Goal: Task Accomplishment & Management: Manage account settings

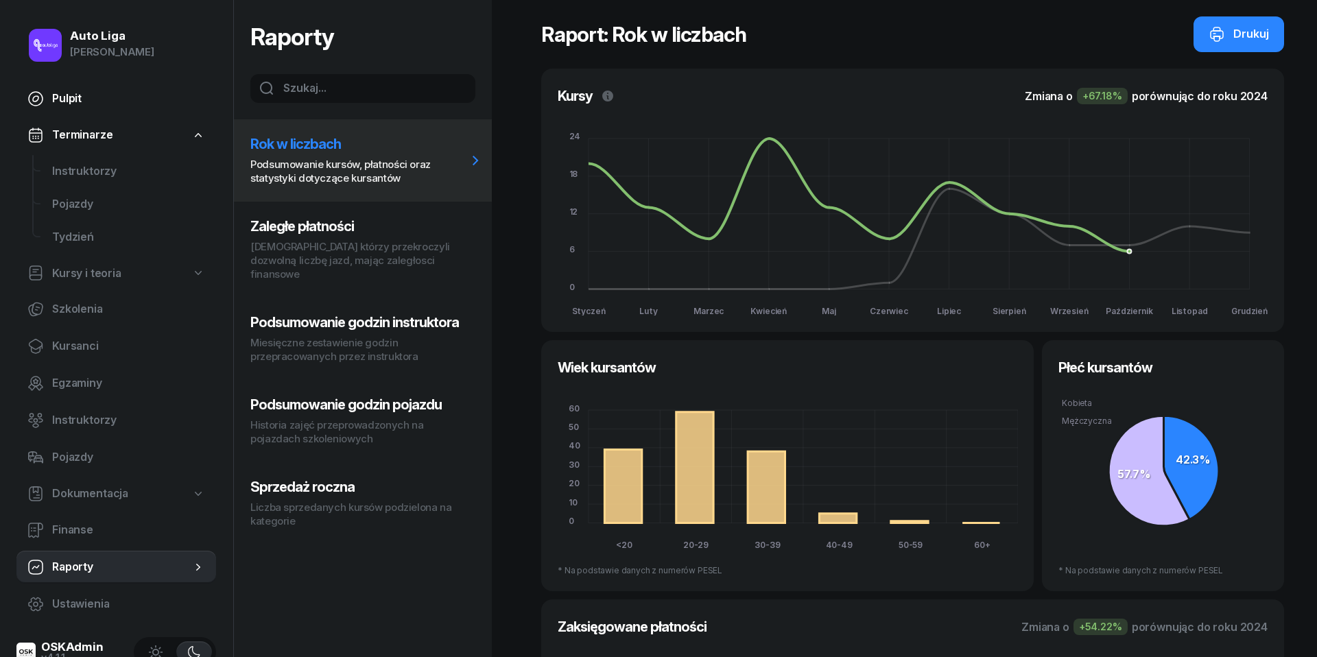
click at [63, 103] on span "Pulpit" at bounding box center [128, 99] width 153 height 18
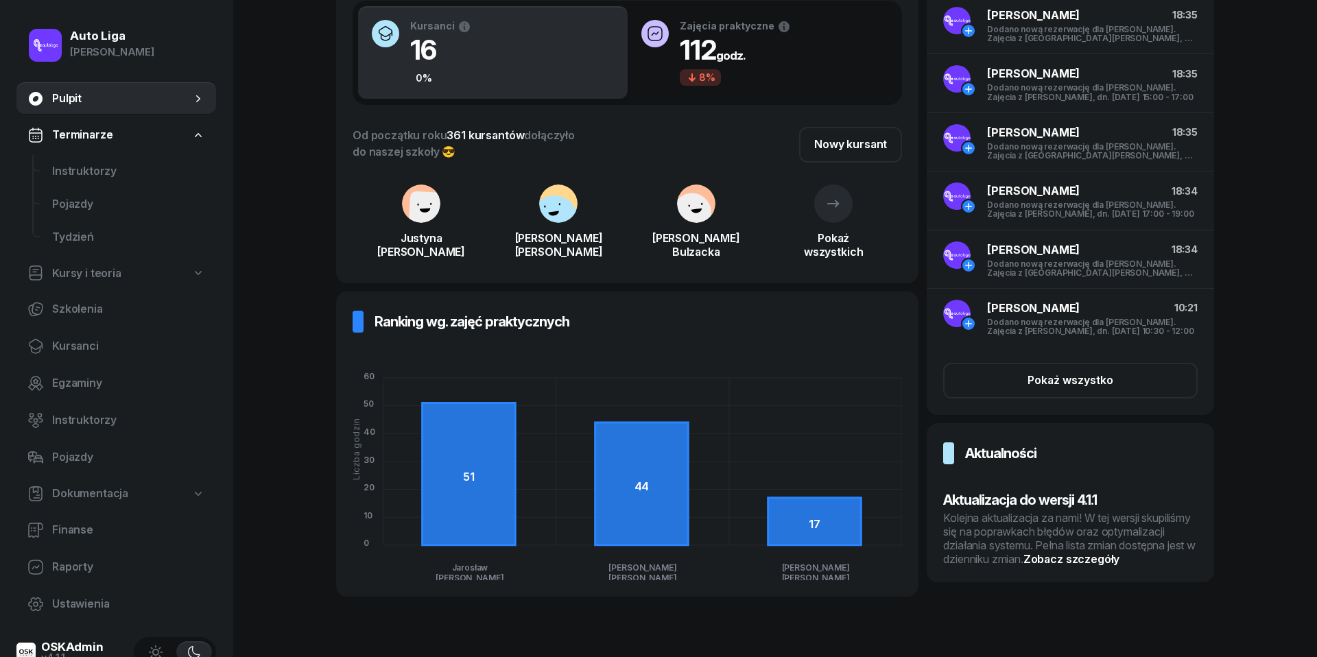
scroll to position [136, 0]
click at [1033, 531] on div "Kolejna aktualizacja za nami! W tej wersji skupiliśmy się na poprawkach błędów …" at bounding box center [1070, 539] width 255 height 55
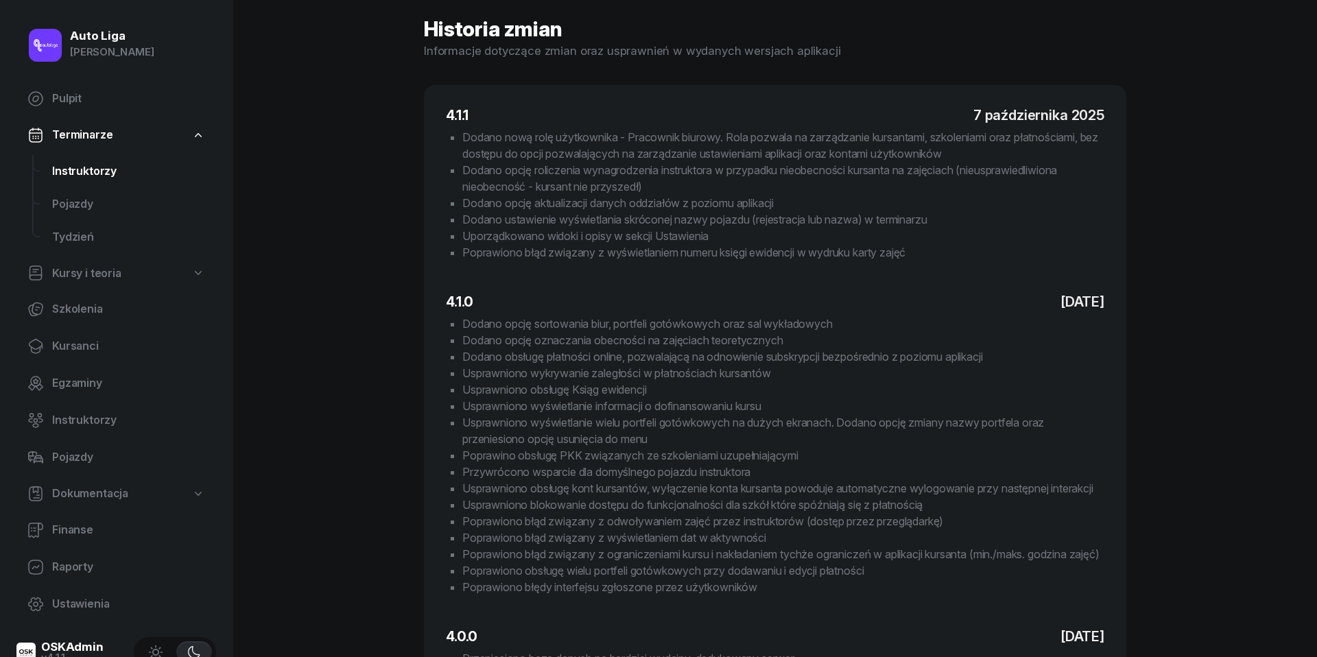
click at [69, 172] on span "Instruktorzy" at bounding box center [128, 172] width 153 height 18
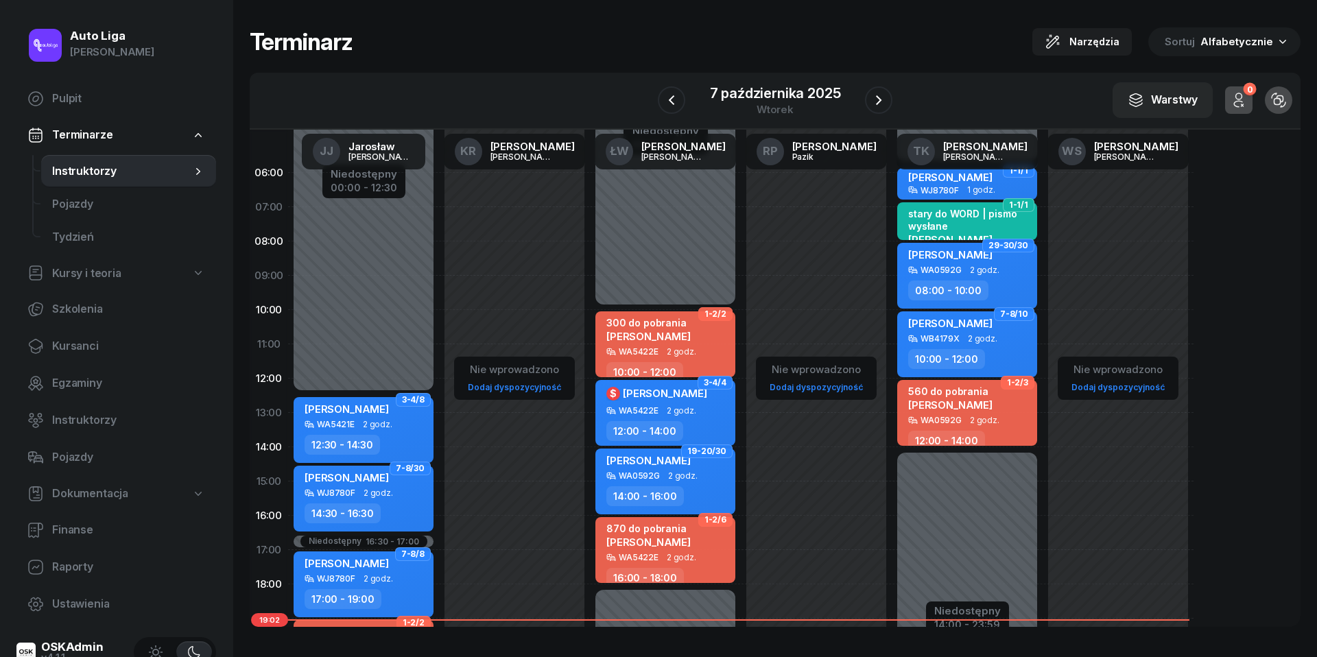
scroll to position [16, 0]
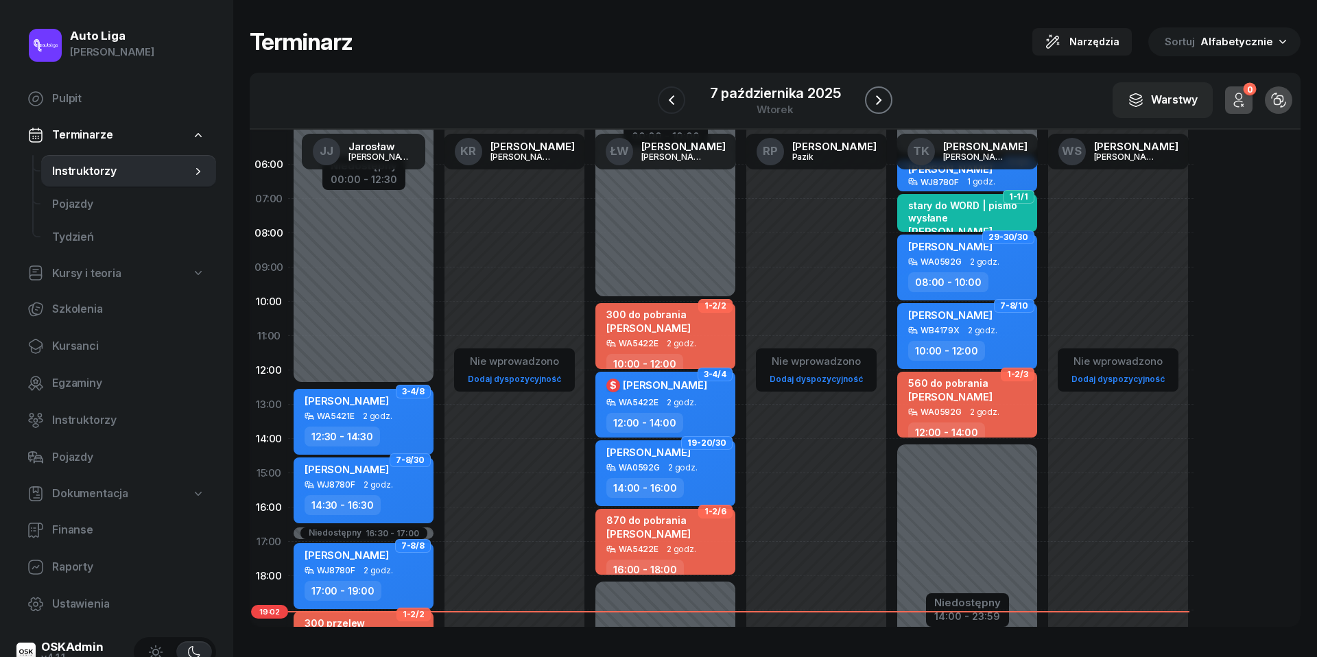
click at [875, 95] on icon "button" at bounding box center [879, 100] width 16 height 16
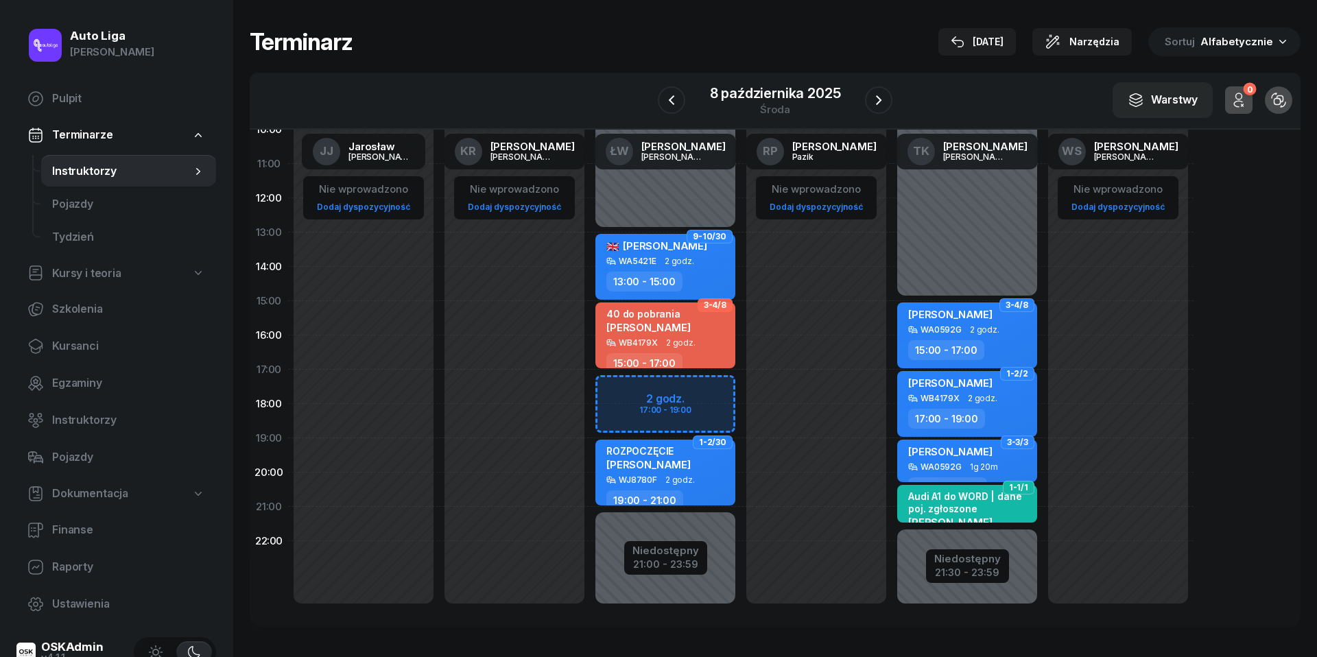
scroll to position [188, 0]
click at [58, 336] on link "Kursanci" at bounding box center [116, 346] width 200 height 33
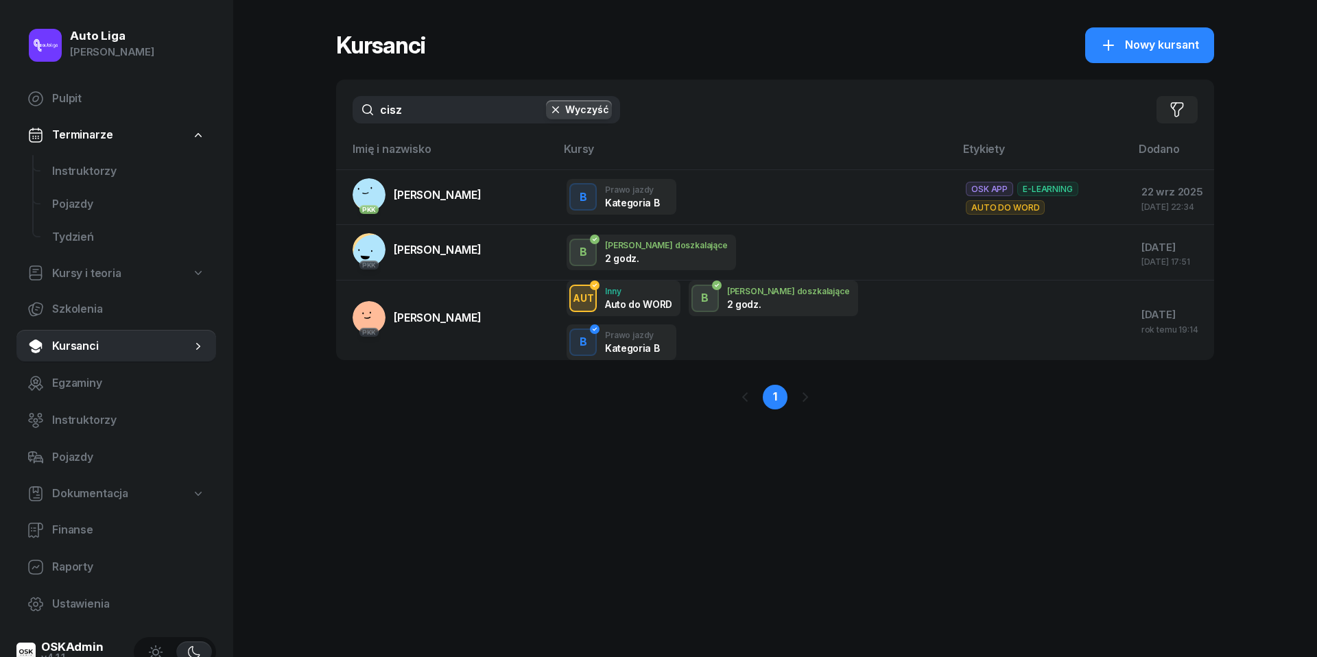
click at [440, 103] on input "cisz" at bounding box center [487, 109] width 268 height 27
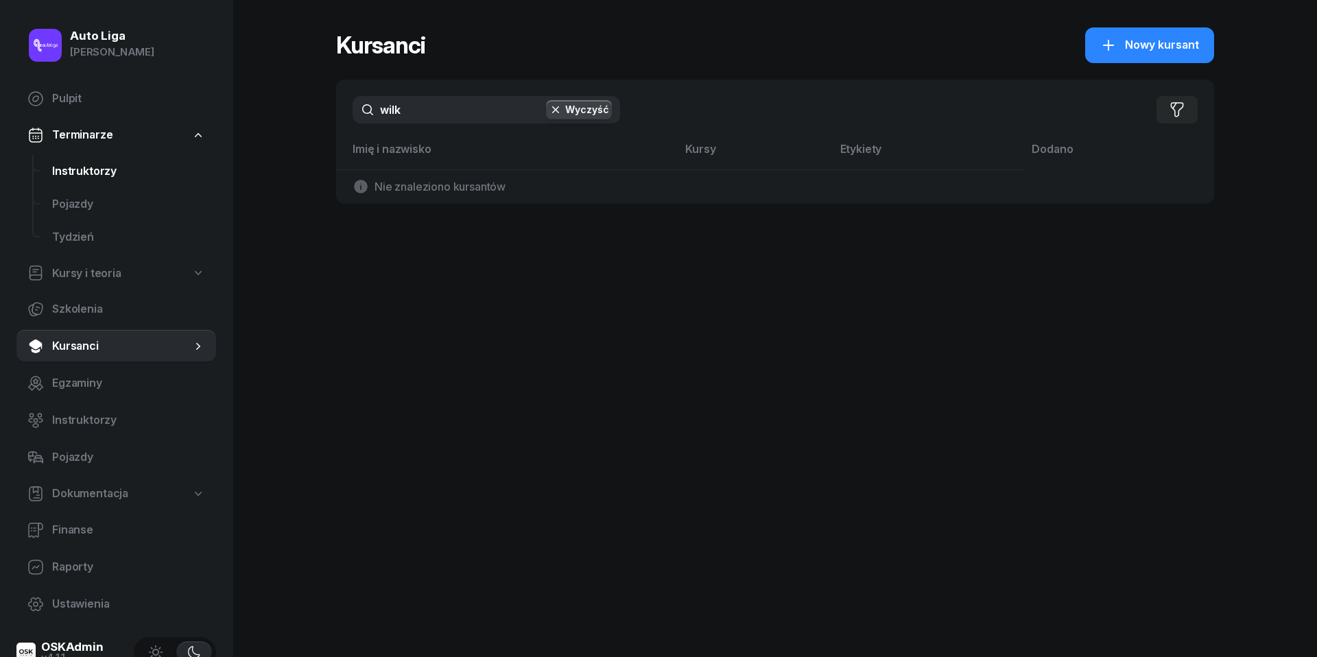
type input "wilk"
click at [113, 177] on span "Instruktorzy" at bounding box center [128, 172] width 153 height 18
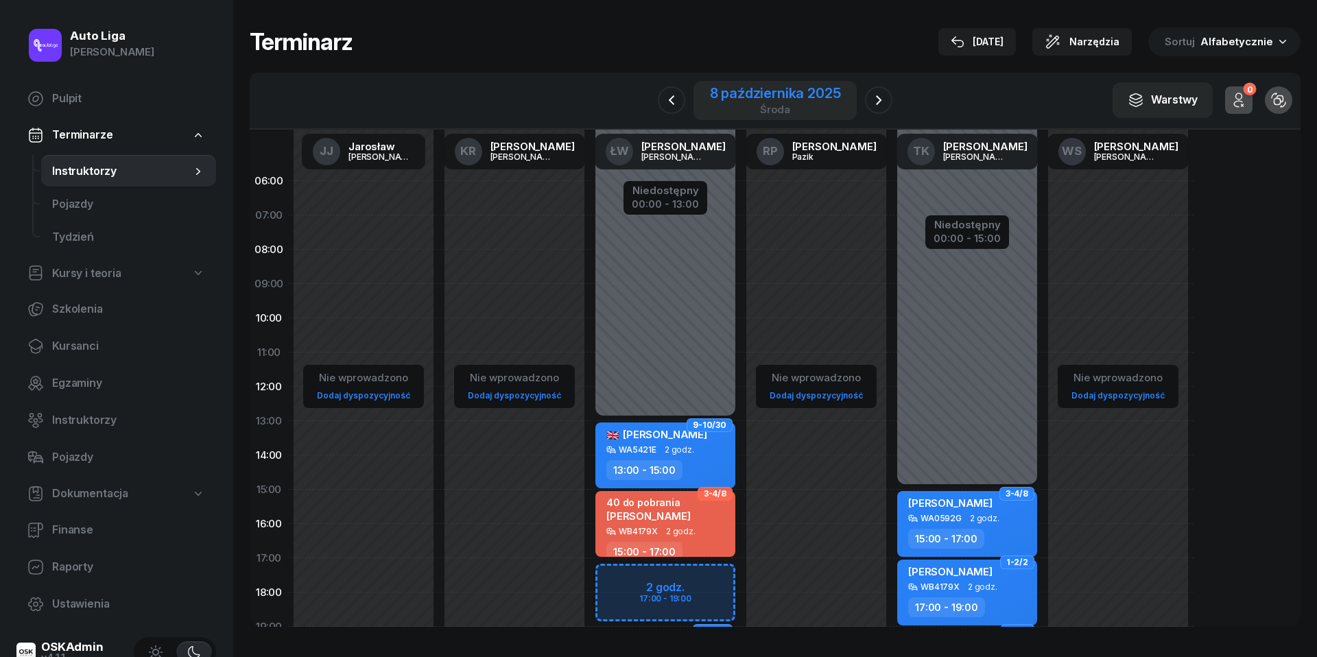
click at [753, 94] on div "8 października 2025" at bounding box center [775, 93] width 131 height 14
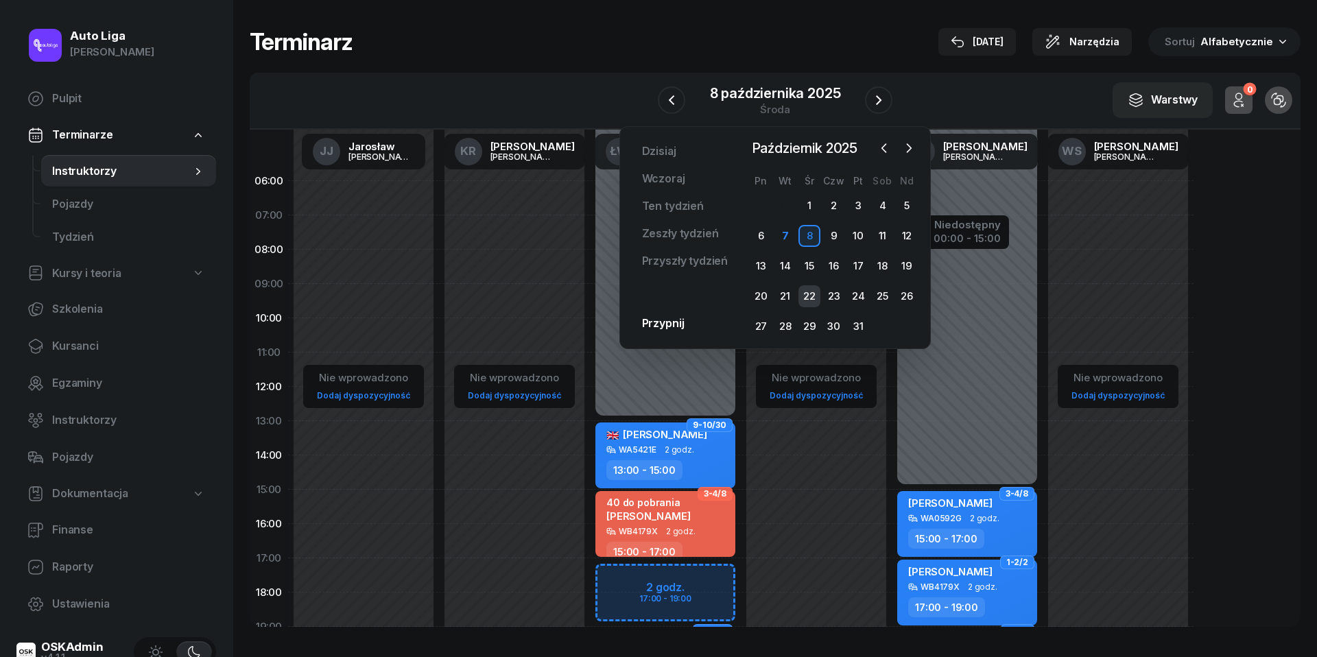
click at [805, 296] on div "22" at bounding box center [810, 296] width 22 height 22
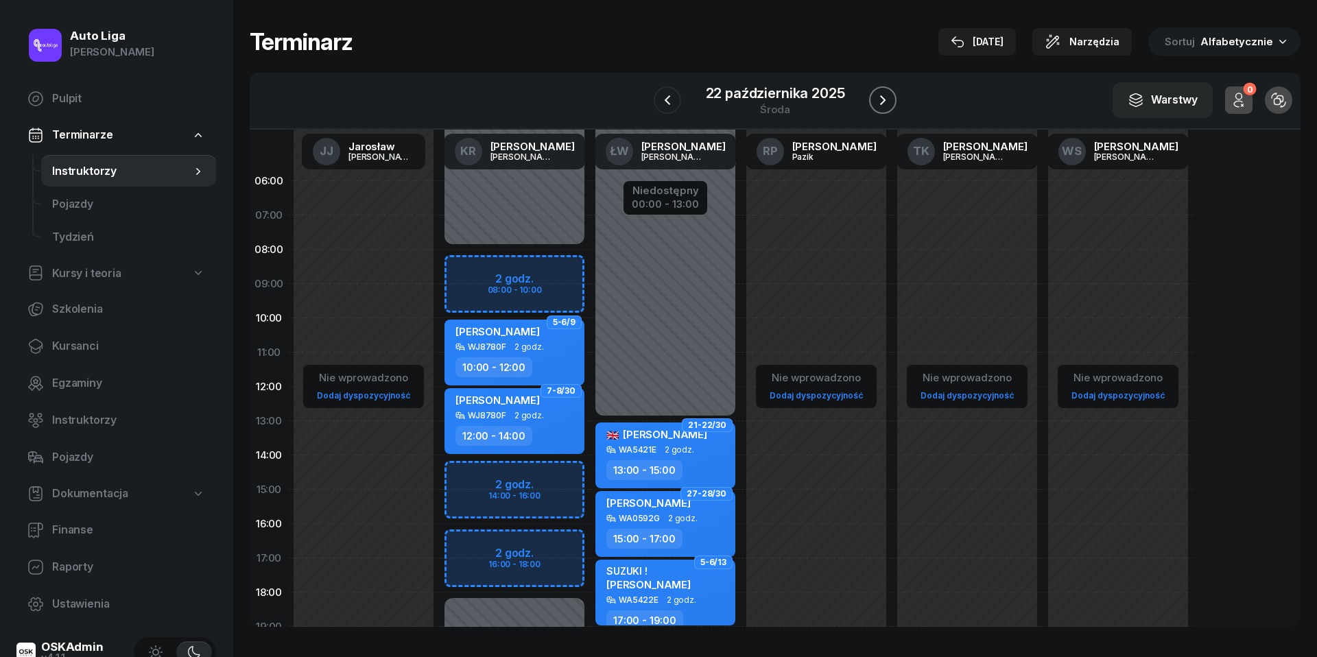
click at [890, 102] on icon "button" at bounding box center [883, 100] width 16 height 16
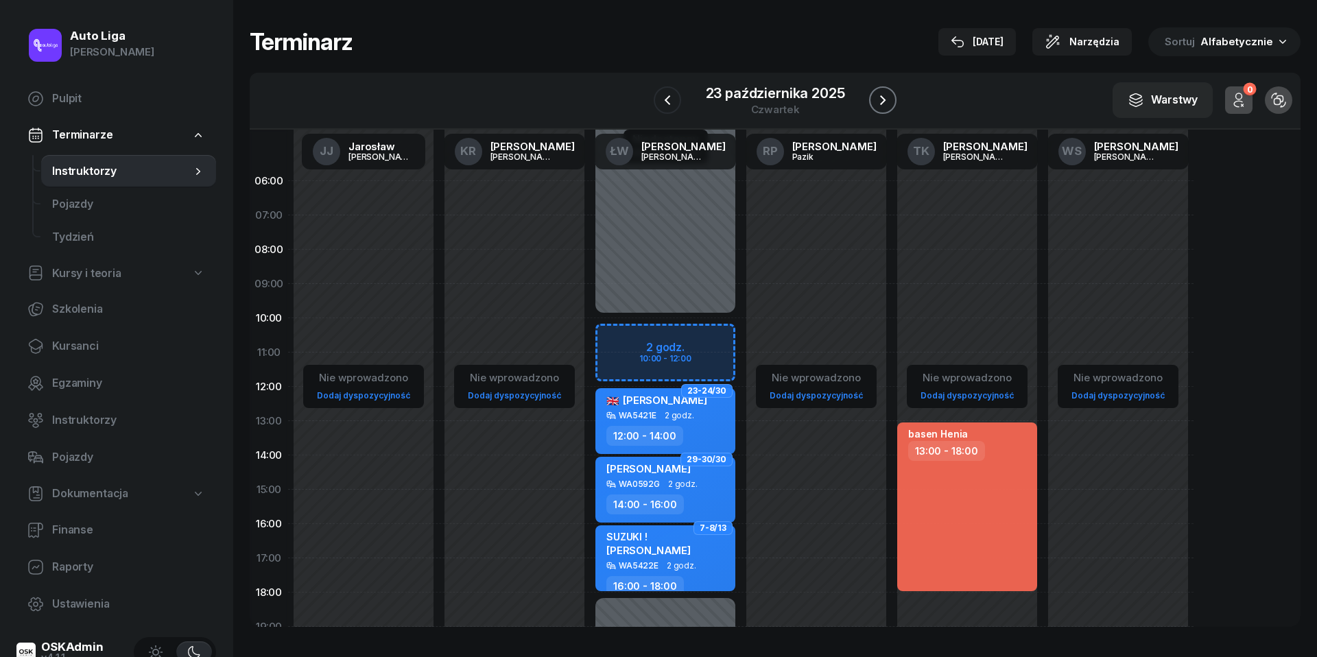
click at [890, 102] on icon "button" at bounding box center [883, 100] width 16 height 16
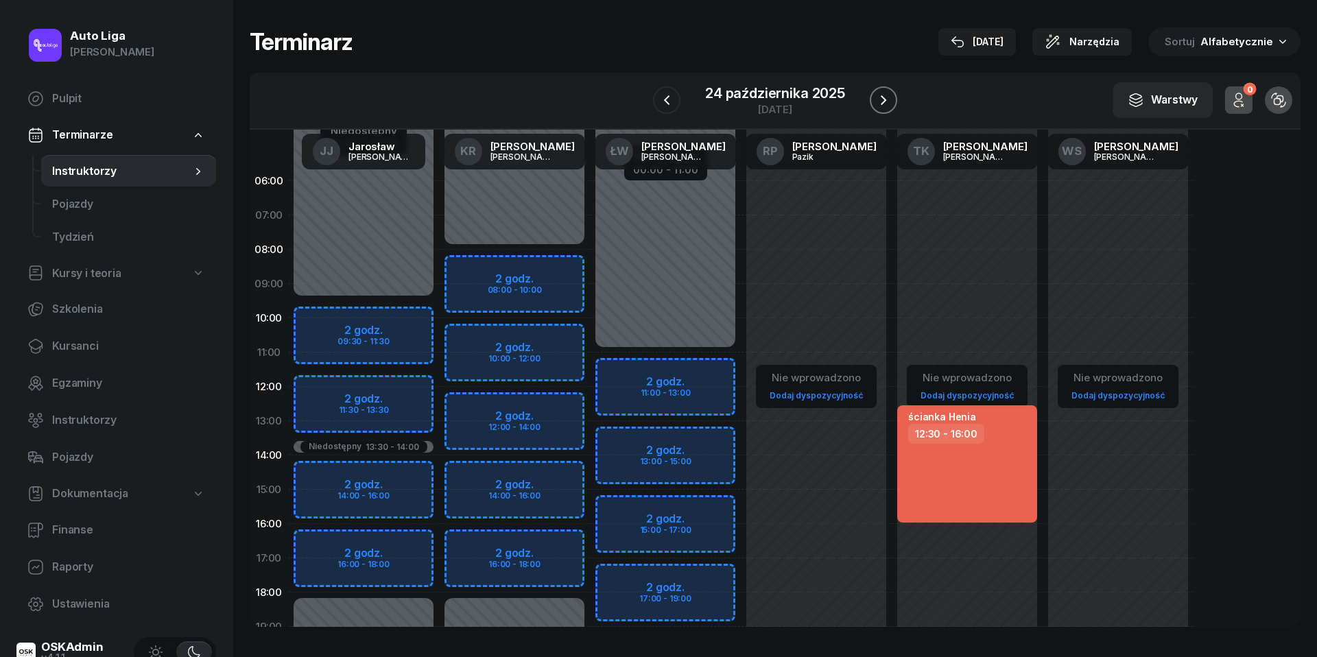
click at [890, 102] on icon "button" at bounding box center [883, 100] width 16 height 16
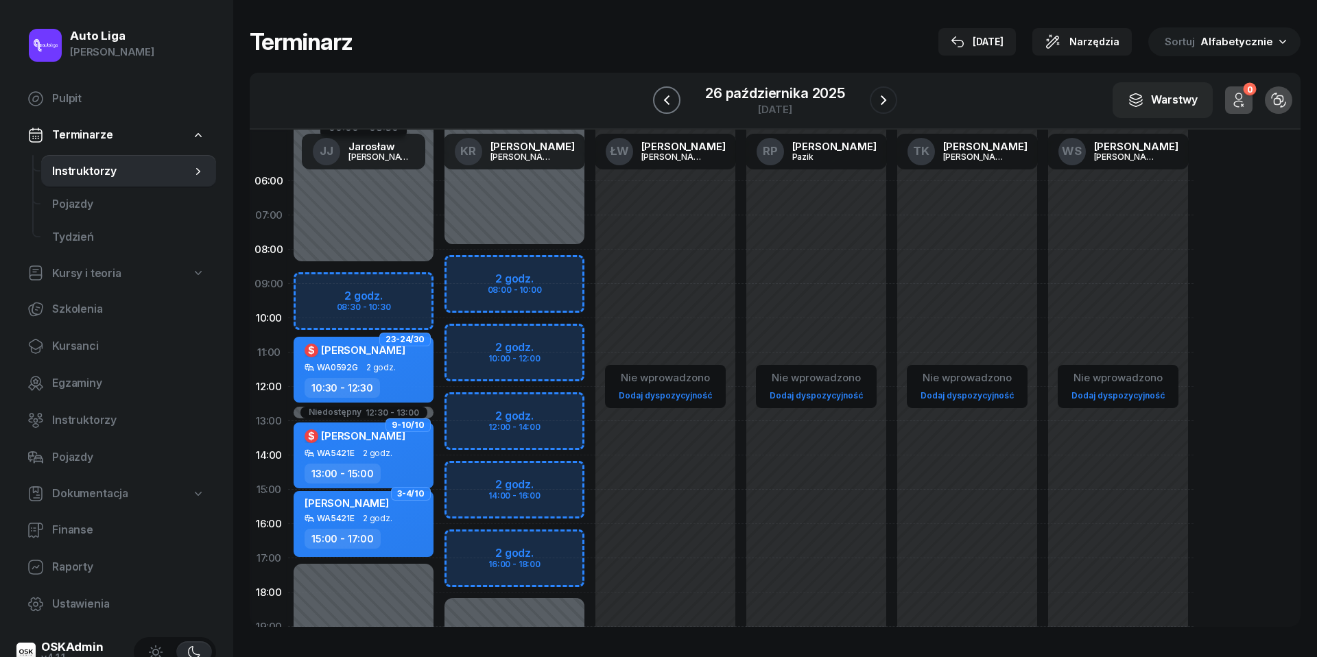
click at [668, 99] on icon "button" at bounding box center [667, 100] width 16 height 16
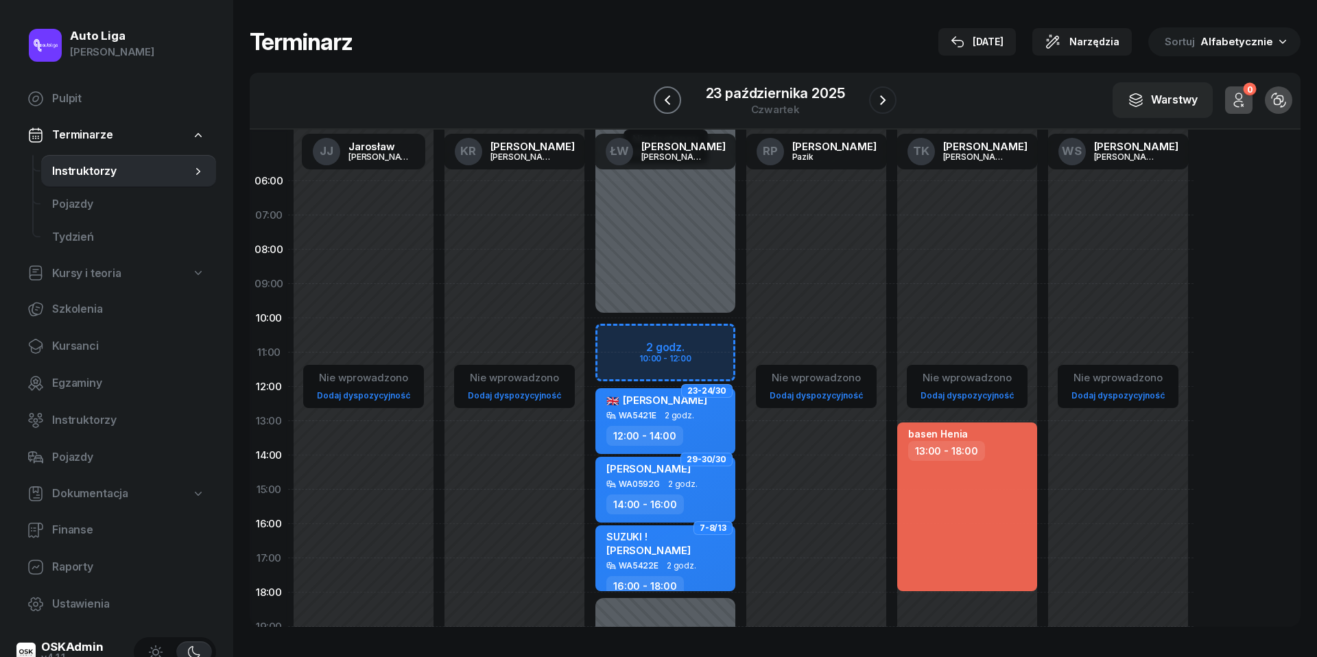
click at [668, 99] on icon "button" at bounding box center [667, 100] width 16 height 16
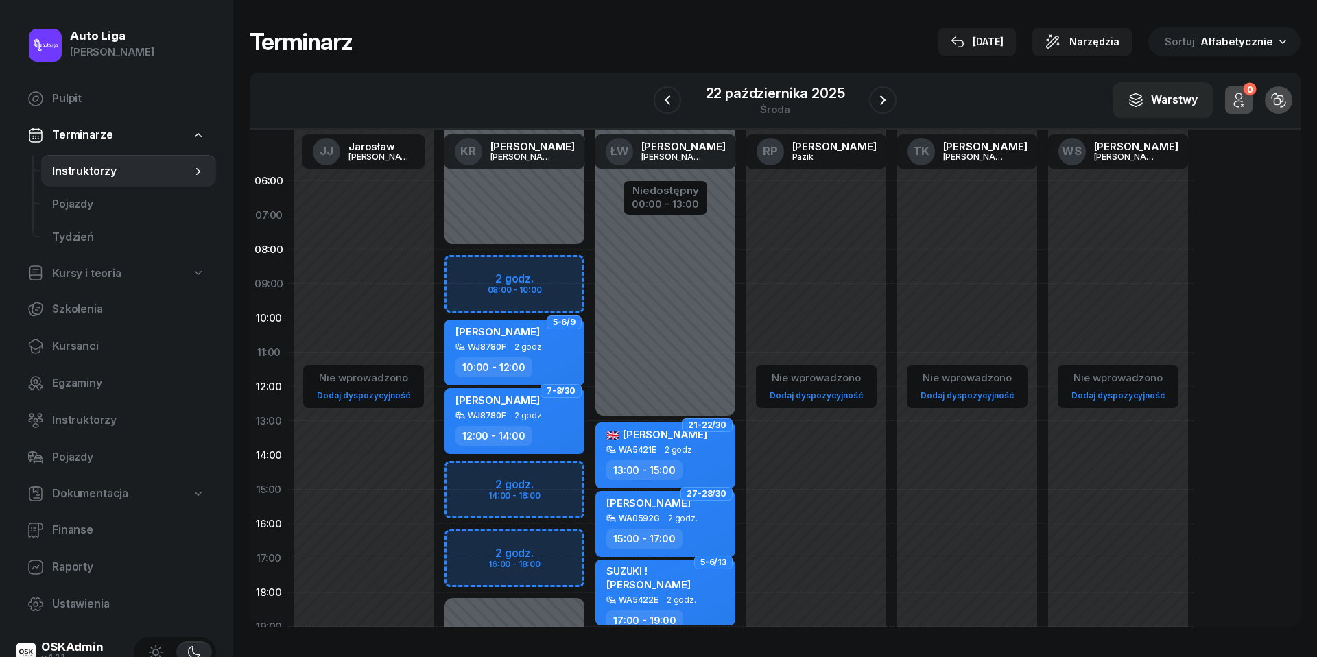
click at [493, 268] on div "Niedostępny 00:00 - 08:00 Niedostępny 18:00 - 23:59 2 godz. 08:00 - 10:00 2 god…" at bounding box center [514, 490] width 151 height 652
select select "08"
select select "10"
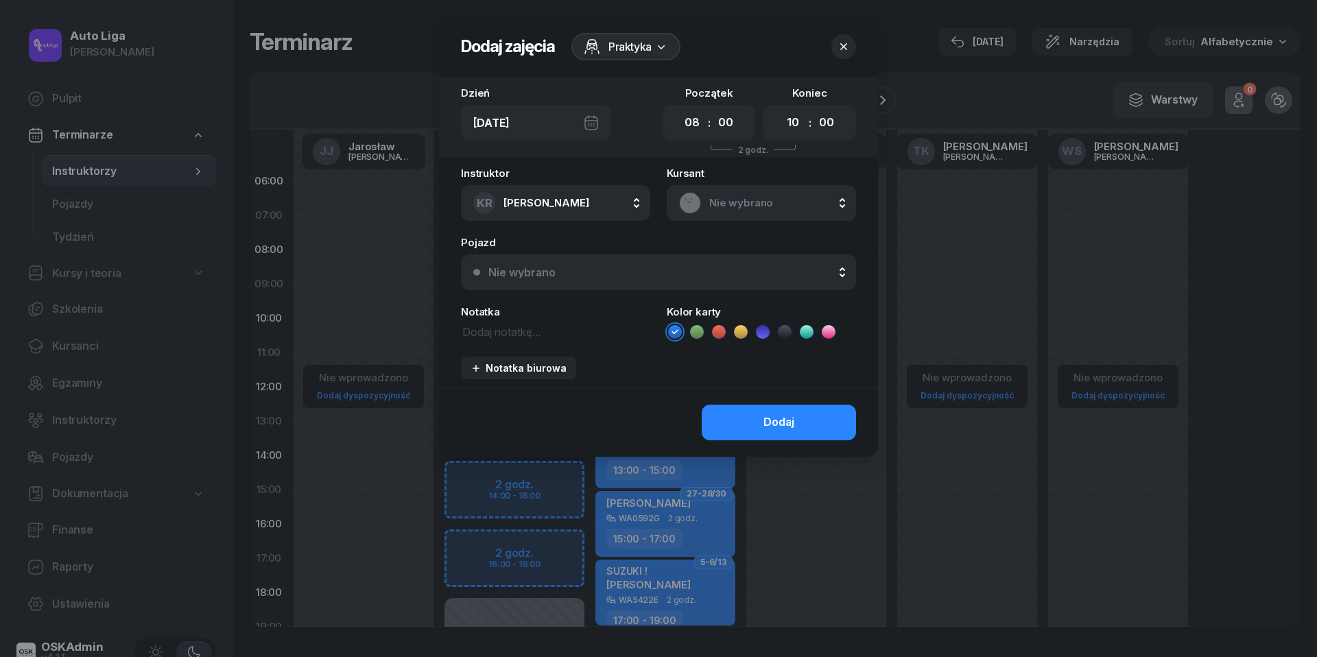
click at [501, 330] on textarea at bounding box center [555, 330] width 189 height 17
click at [511, 335] on textarea "512933420 na suzuki" at bounding box center [555, 330] width 189 height 17
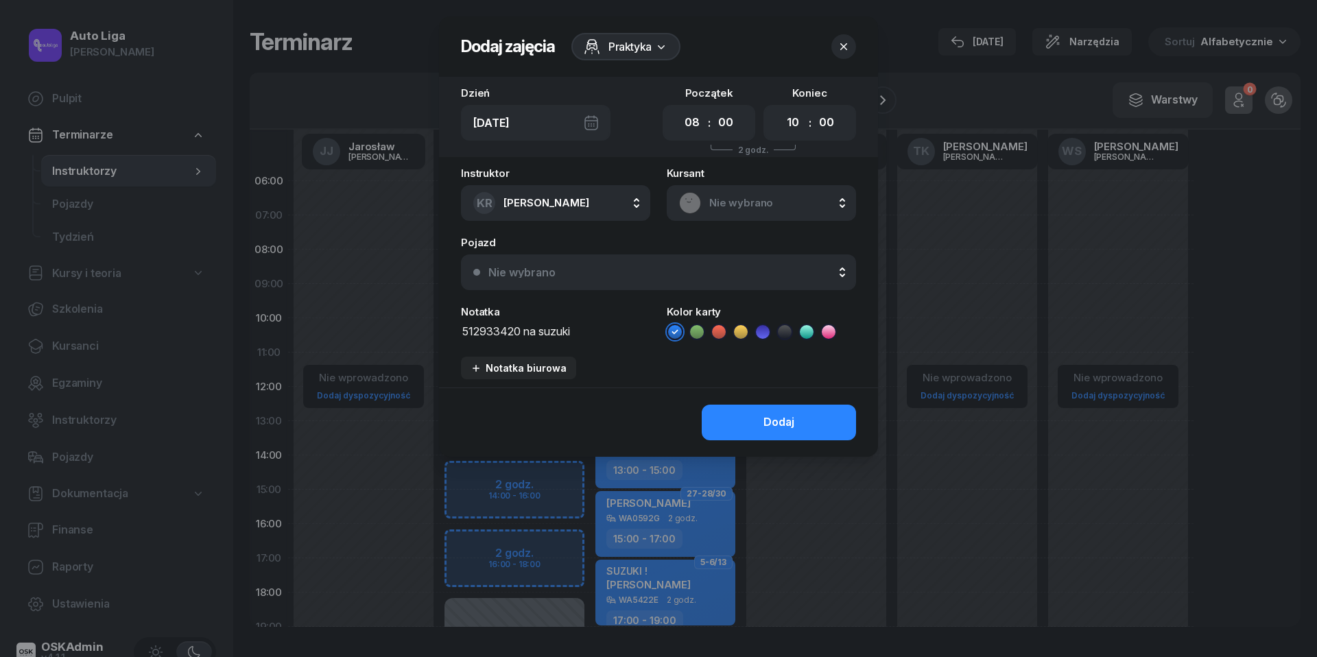
click at [511, 335] on textarea "512933420 na suzuki" at bounding box center [555, 330] width 189 height 17
type textarea "512933420 na suzuki"
click at [723, 322] on div "Kolor karty" at bounding box center [761, 324] width 189 height 34
click at [723, 338] on ul at bounding box center [761, 332] width 189 height 16
click at [720, 333] on icon at bounding box center [719, 332] width 14 height 14
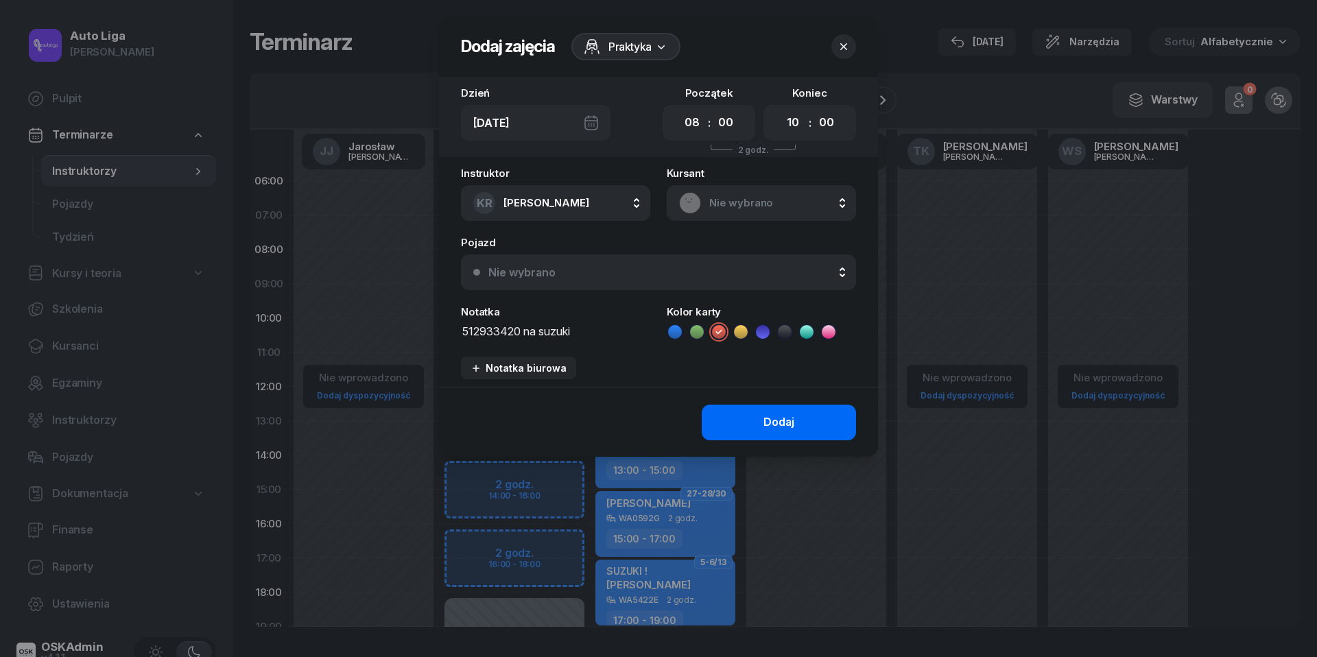
click at [757, 415] on button "Dodaj" at bounding box center [779, 423] width 154 height 36
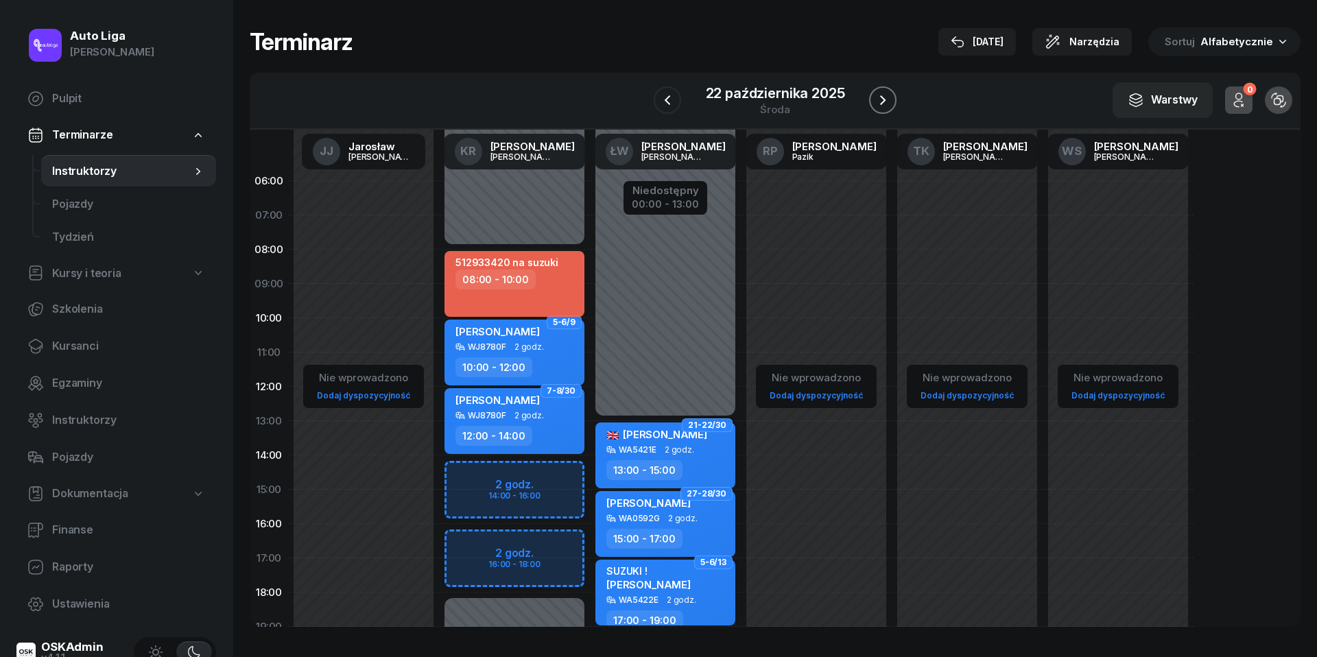
click at [882, 92] on icon "button" at bounding box center [883, 100] width 16 height 16
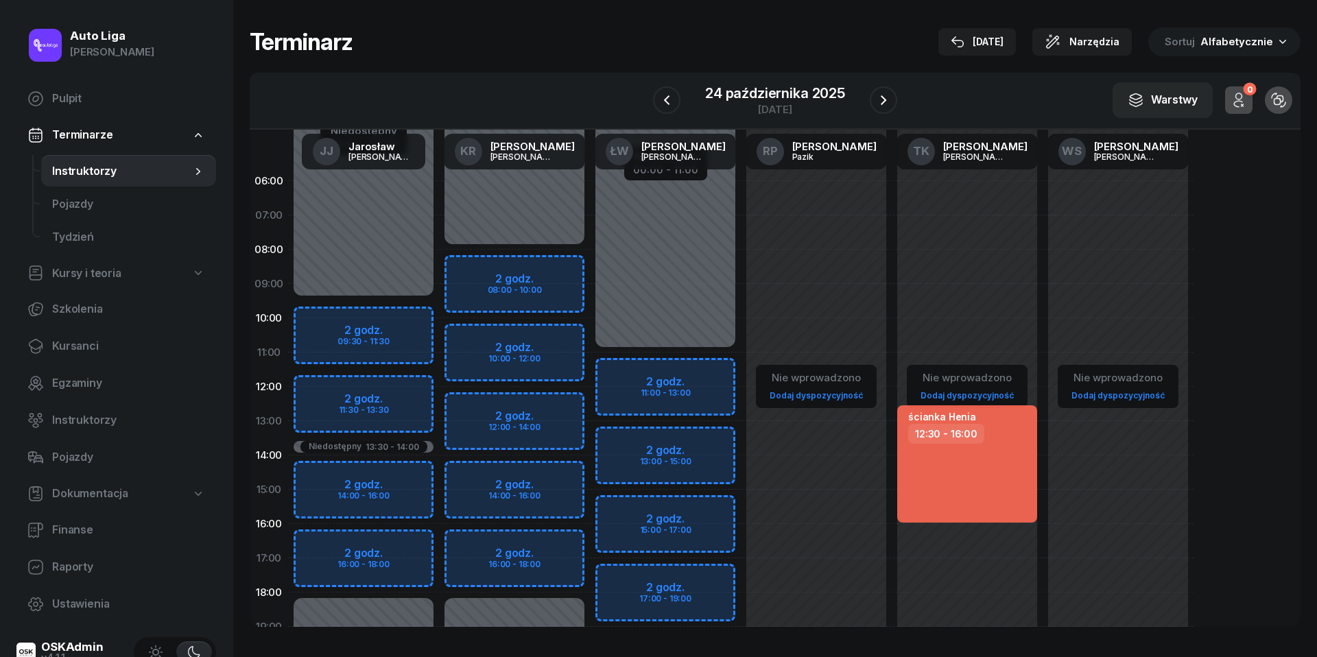
click at [523, 272] on div "Niedostępny 00:00 - 08:00 Niedostępny 18:00 - 23:59 2 godz. 08:00 - 10:00 2 god…" at bounding box center [514, 490] width 151 height 652
select select "08"
select select "10"
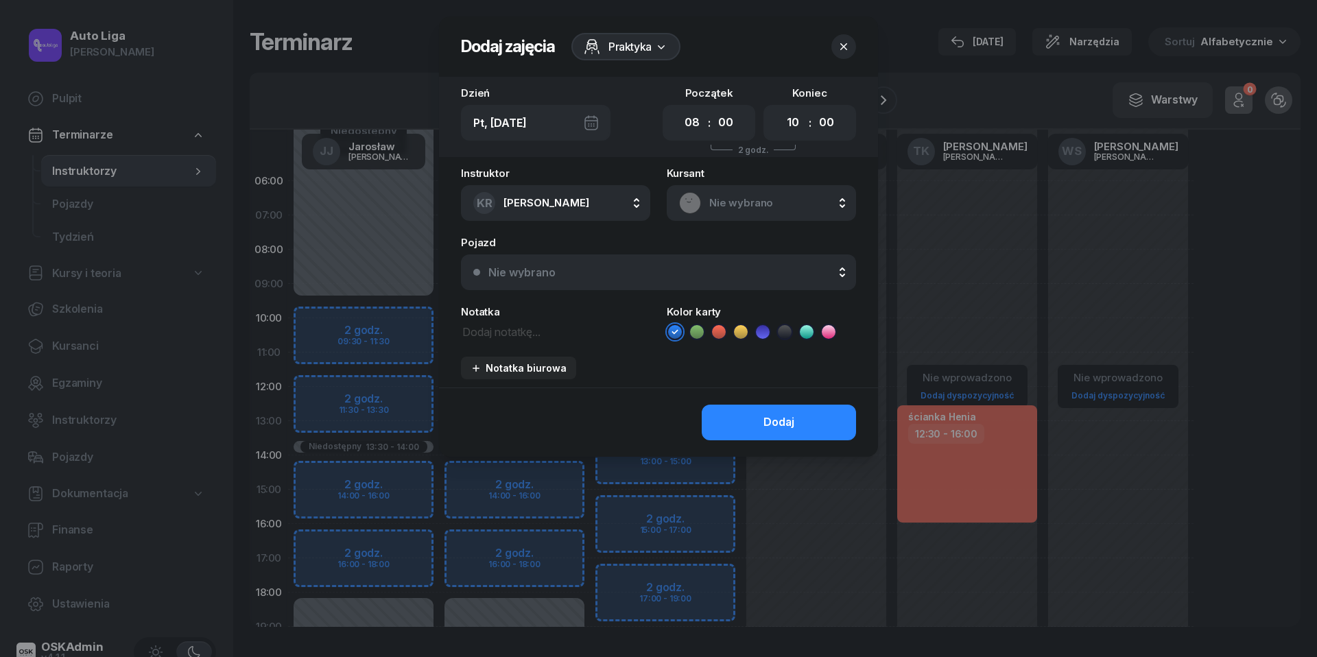
click at [505, 331] on textarea at bounding box center [555, 330] width 189 height 17
paste textarea "512933420 na suzuki"
type textarea "512933420 na suzuki"
click at [722, 328] on icon at bounding box center [719, 332] width 14 height 14
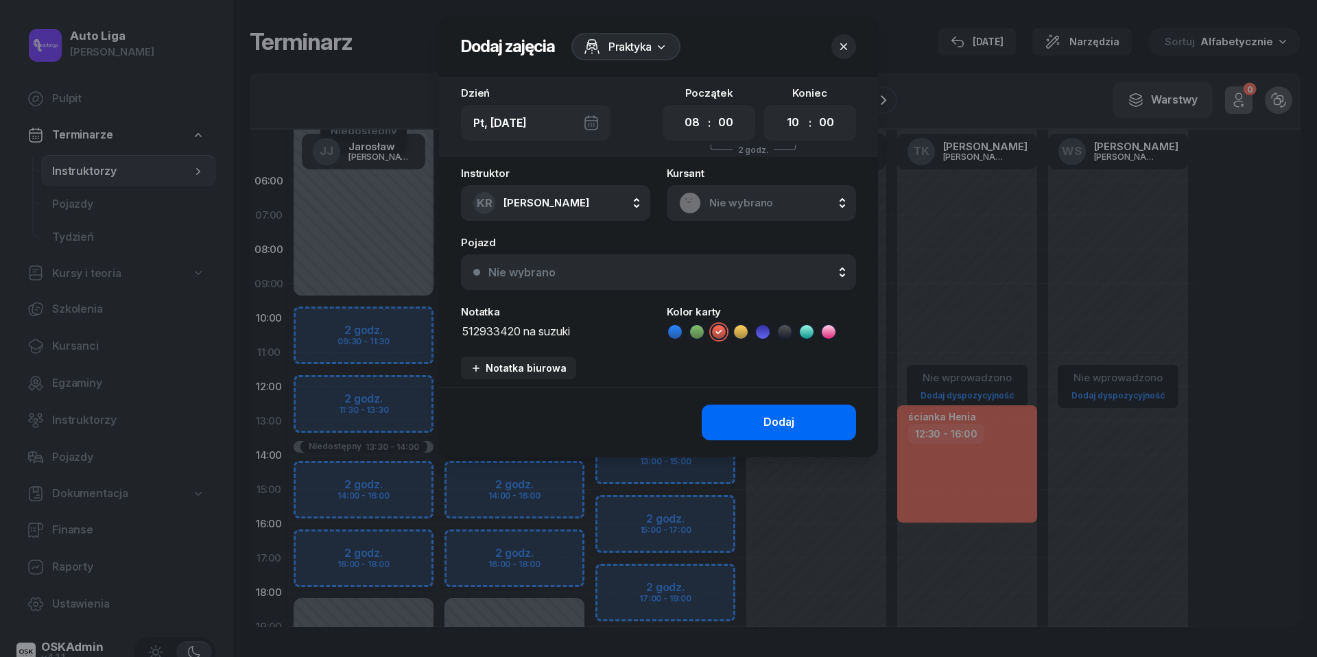
click at [747, 431] on button "Dodaj" at bounding box center [779, 423] width 154 height 36
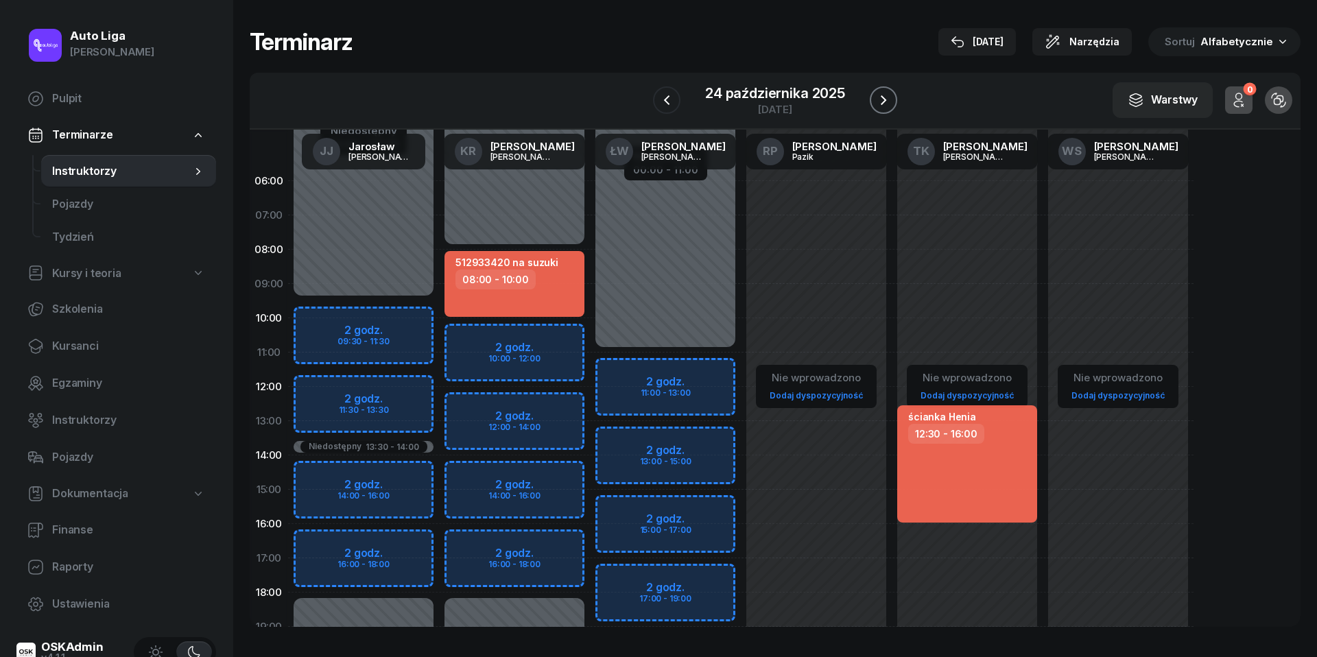
click at [890, 102] on icon "button" at bounding box center [883, 100] width 16 height 16
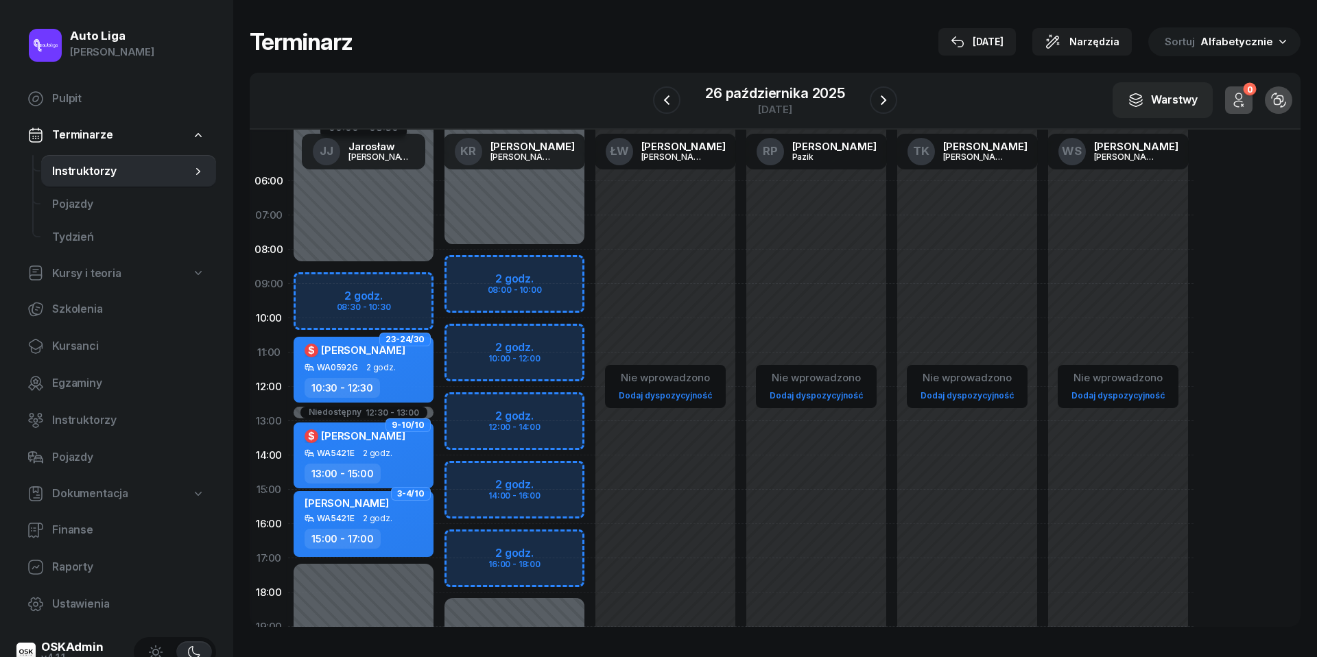
click at [513, 275] on div "Niedostępny 00:00 - 08:00 Niedostępny 18:00 - 23:59 2 godz. 08:00 - 10:00 2 god…" at bounding box center [514, 490] width 151 height 652
select select "08"
select select "10"
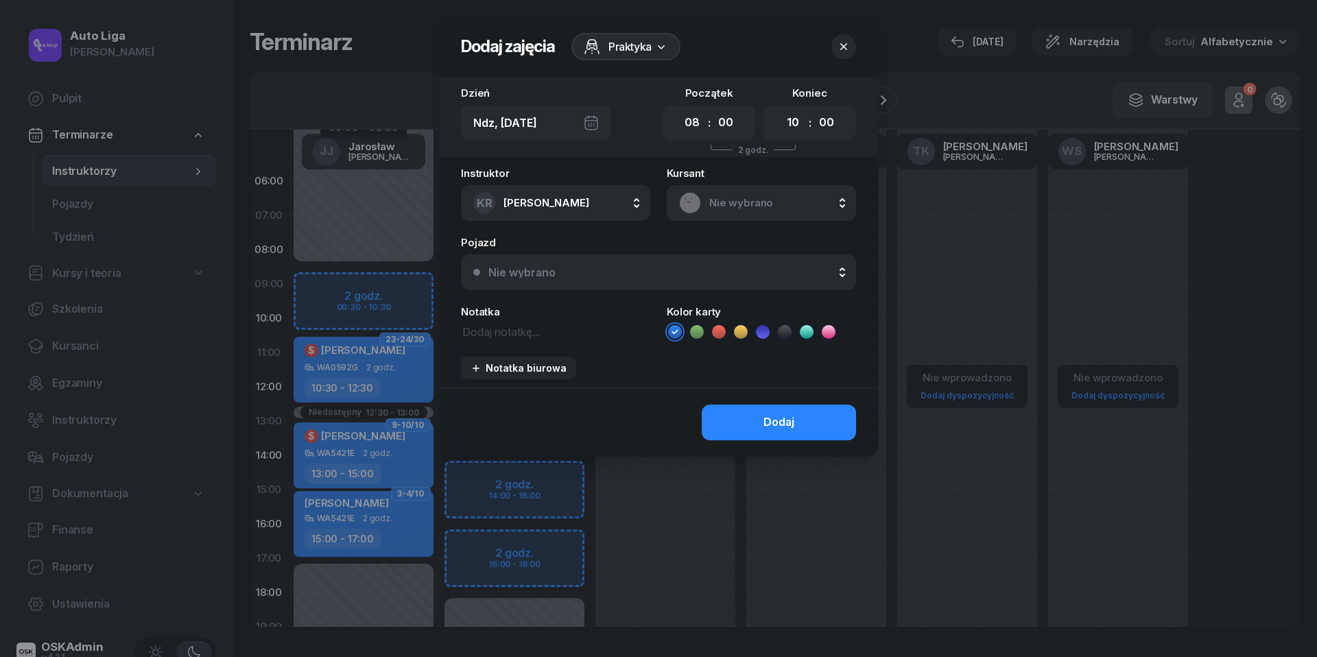
click at [527, 325] on textarea at bounding box center [555, 330] width 189 height 17
paste textarea "512933420 na suzuki"
type textarea "512933420 na suzuki"
click at [714, 330] on icon at bounding box center [719, 332] width 14 height 14
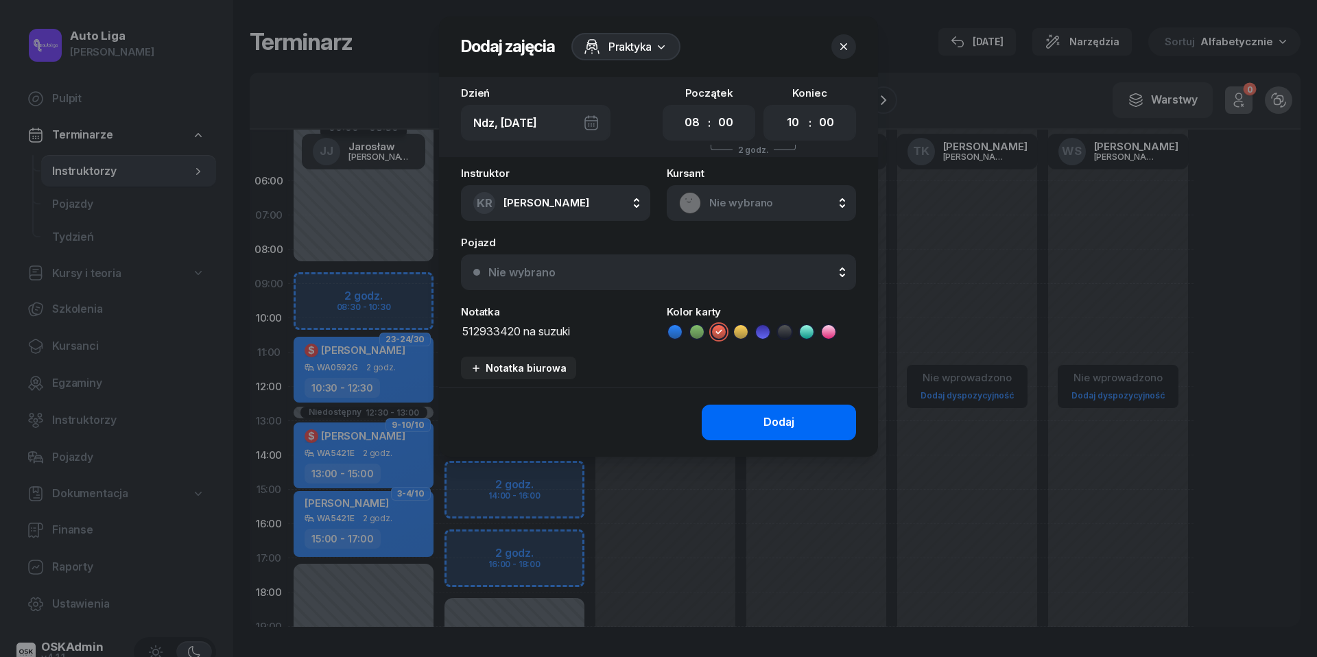
click at [733, 427] on button "Dodaj" at bounding box center [779, 423] width 154 height 36
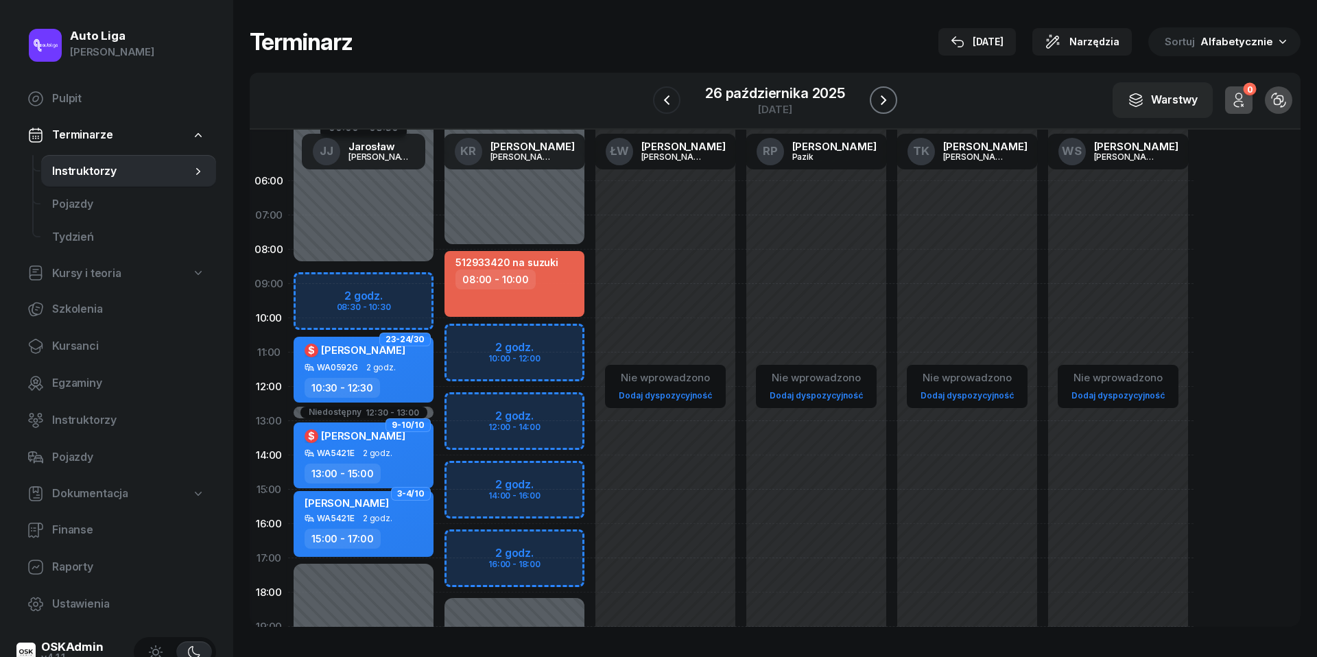
click at [886, 97] on icon "button" at bounding box center [883, 100] width 16 height 16
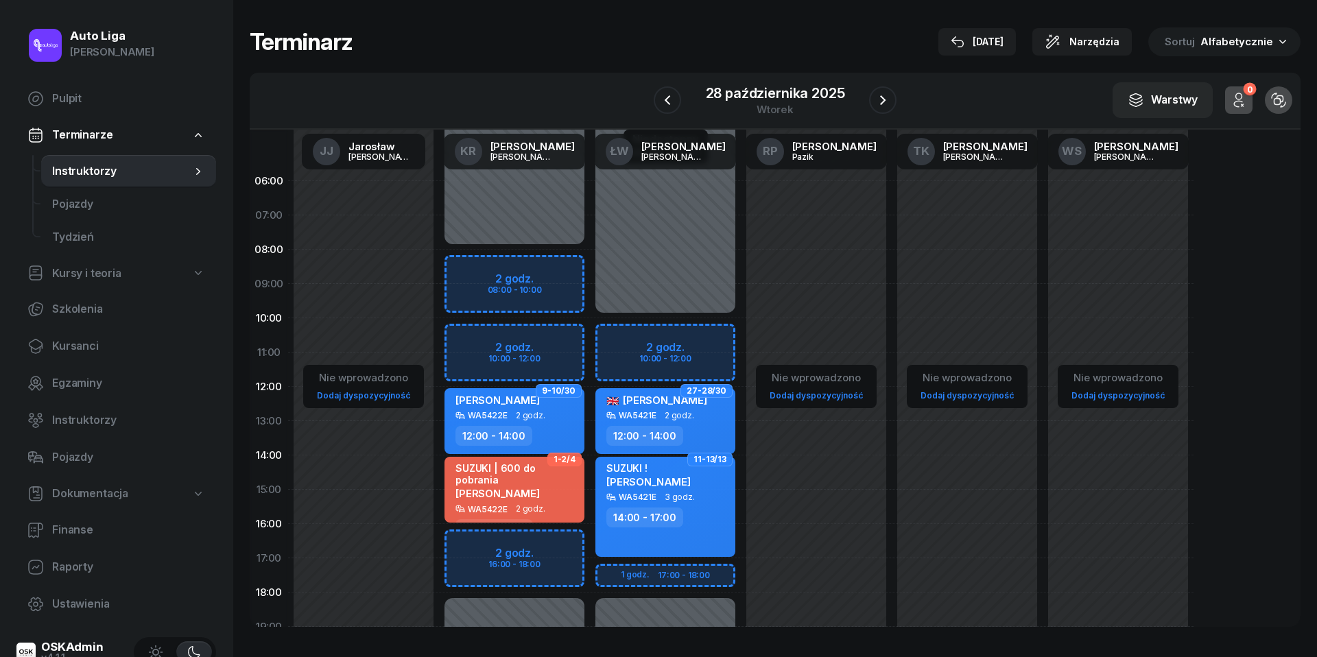
click at [458, 272] on div "Niedostępny 00:00 - 08:00 Niedostępny 18:00 - 23:59 2 godz. 08:00 - 10:00 2 god…" at bounding box center [514, 490] width 151 height 652
select select "08"
select select "10"
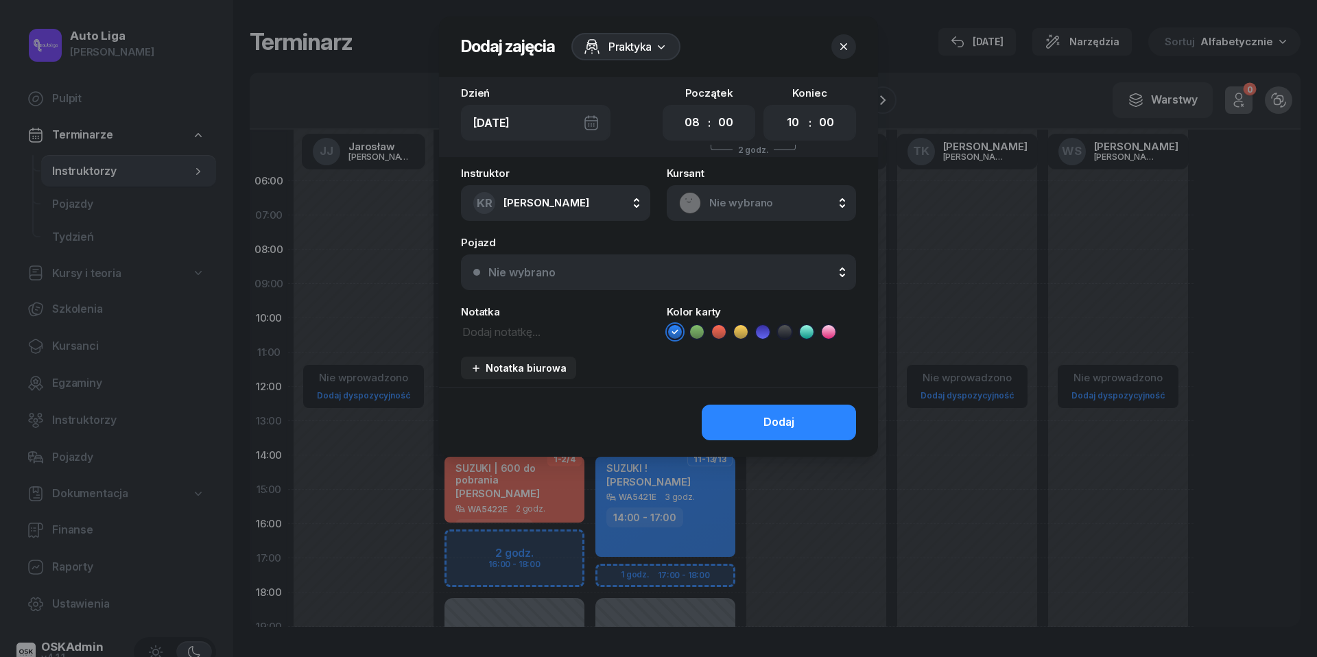
click at [510, 339] on div "Instruktor KR [PERSON_NAME] [PERSON_NAME] KR [PERSON_NAME] ŁW [PERSON_NAME] RP …" at bounding box center [658, 278] width 439 height 220
click at [508, 331] on textarea at bounding box center [555, 330] width 189 height 17
paste textarea "512933420 na suzuki"
type textarea "512933420 na suzuki"
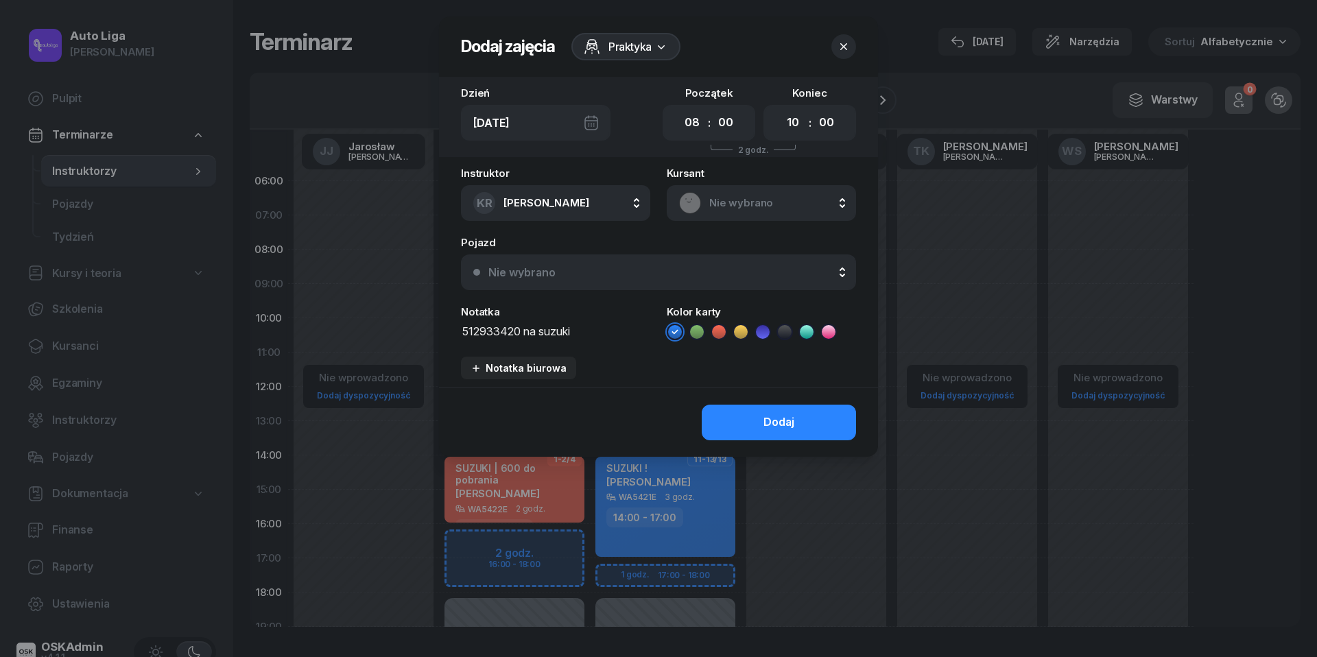
click at [715, 327] on icon at bounding box center [719, 332] width 14 height 14
click at [733, 418] on button "Dodaj" at bounding box center [779, 423] width 154 height 36
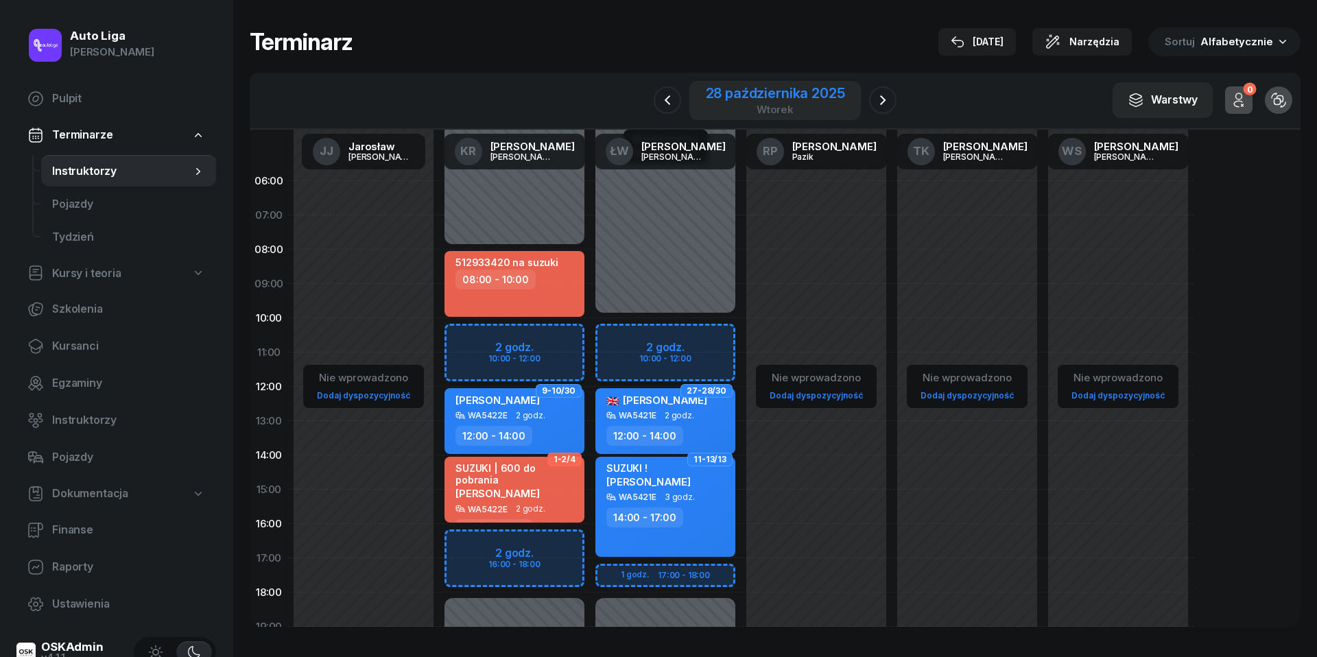
click at [757, 113] on div "wtorek" at bounding box center [775, 109] width 139 height 10
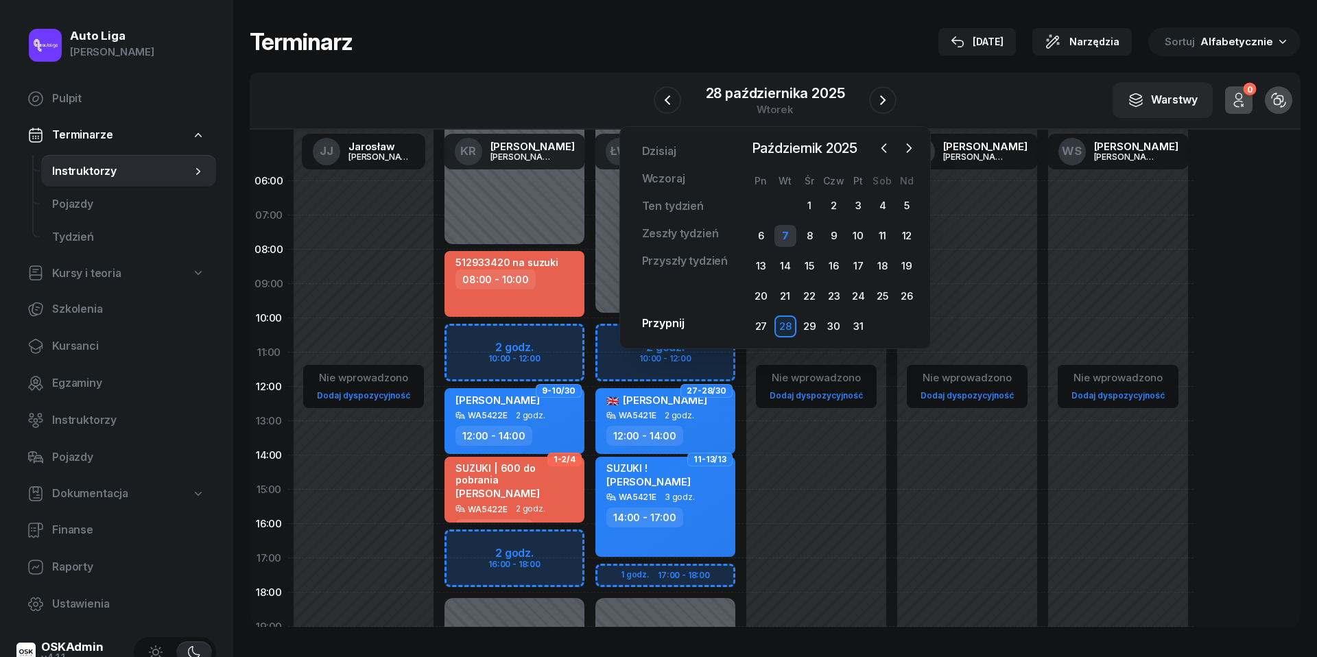
click at [777, 229] on div "7" at bounding box center [786, 236] width 22 height 22
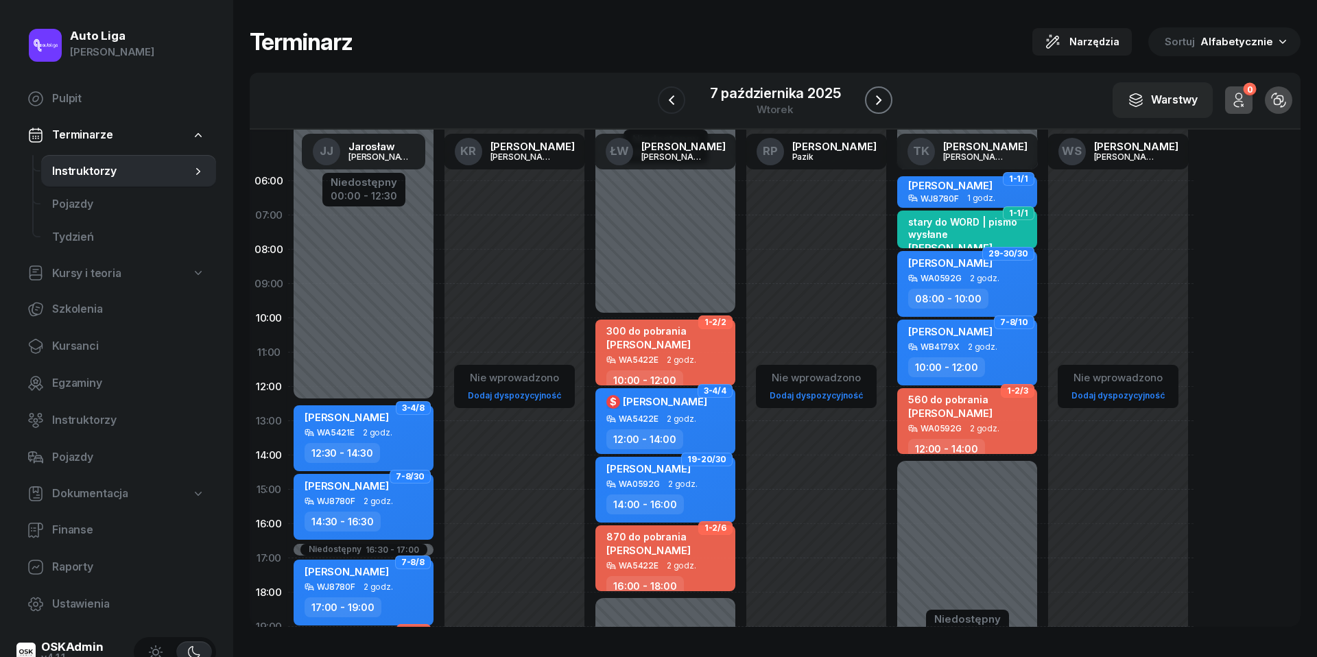
click at [882, 95] on icon "button" at bounding box center [879, 100] width 16 height 16
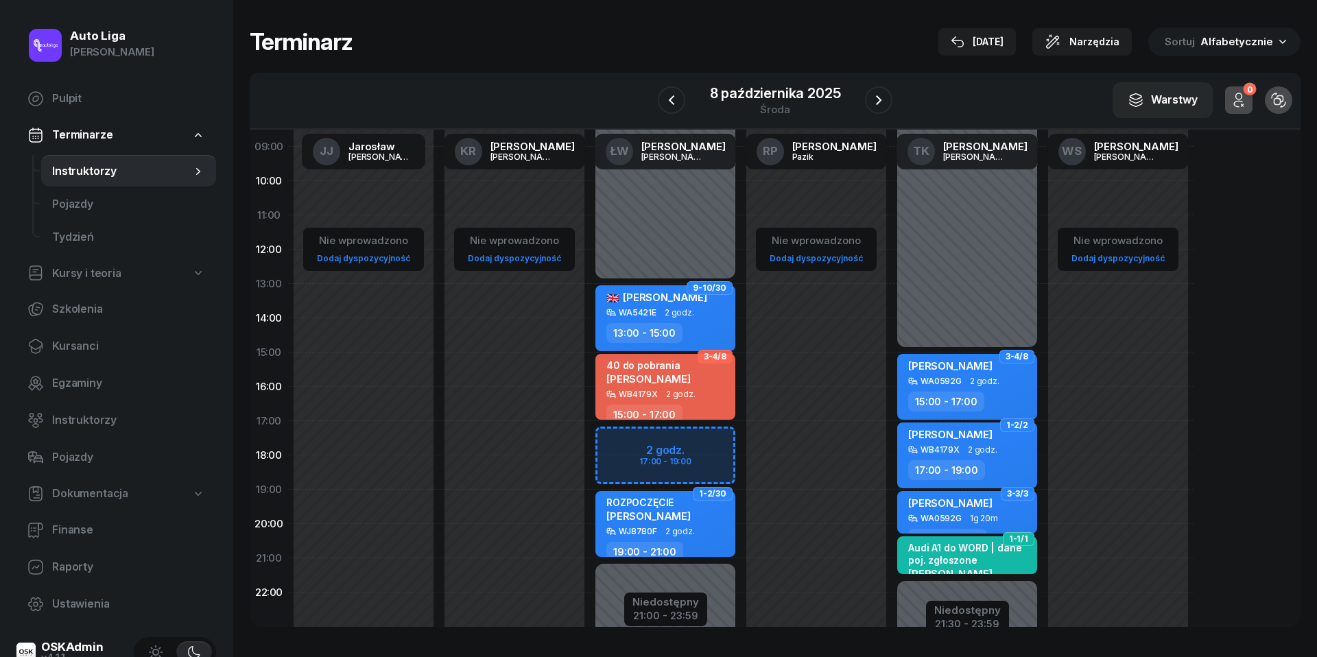
scroll to position [174, 0]
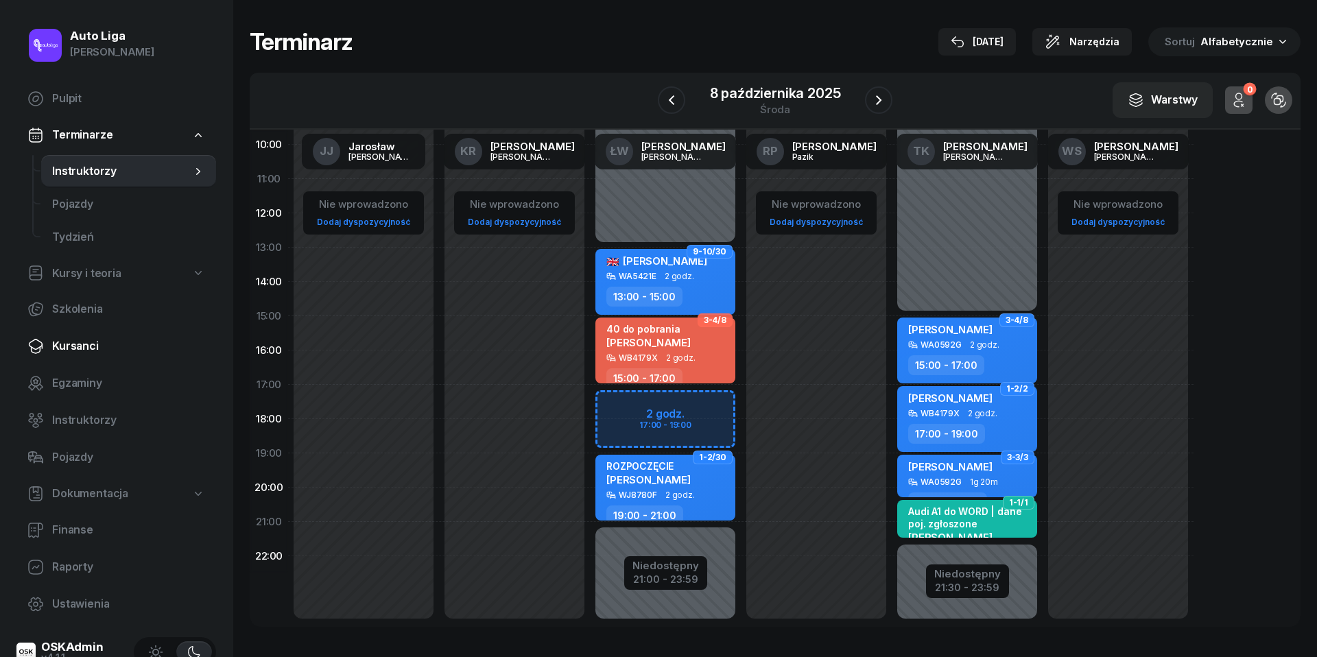
click at [60, 338] on span "Kursanci" at bounding box center [128, 347] width 153 height 18
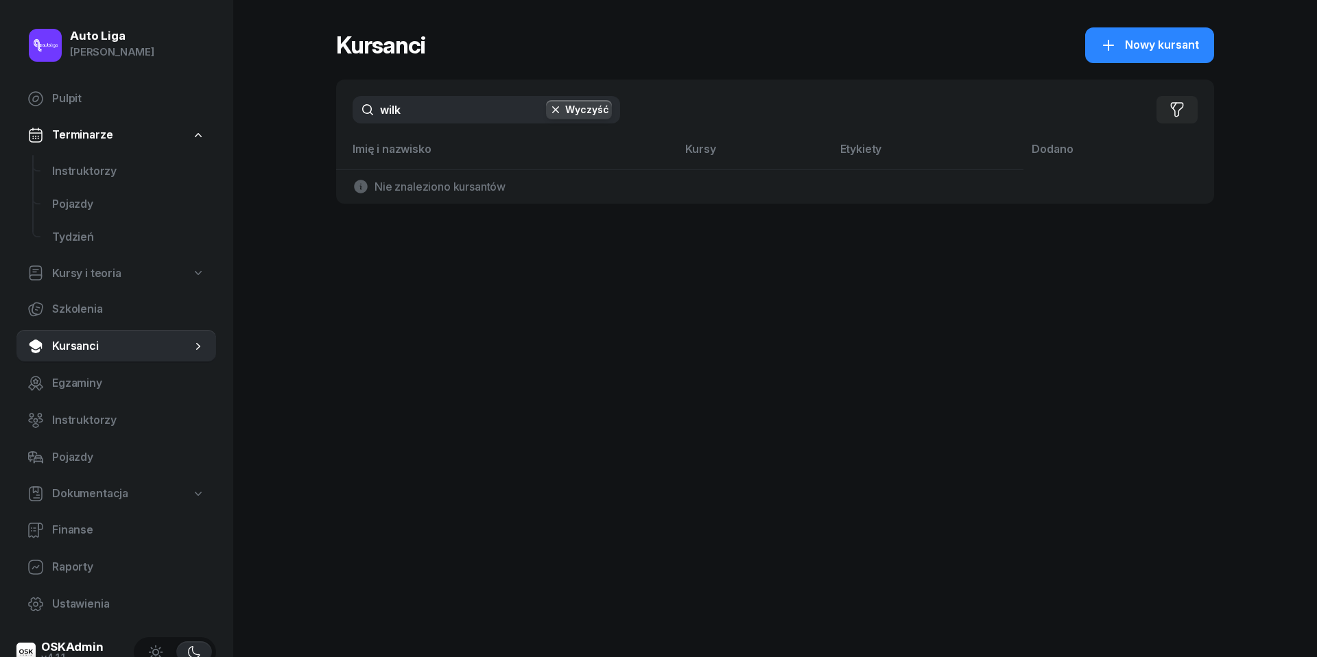
click at [432, 113] on input "wilk" at bounding box center [487, 109] width 268 height 27
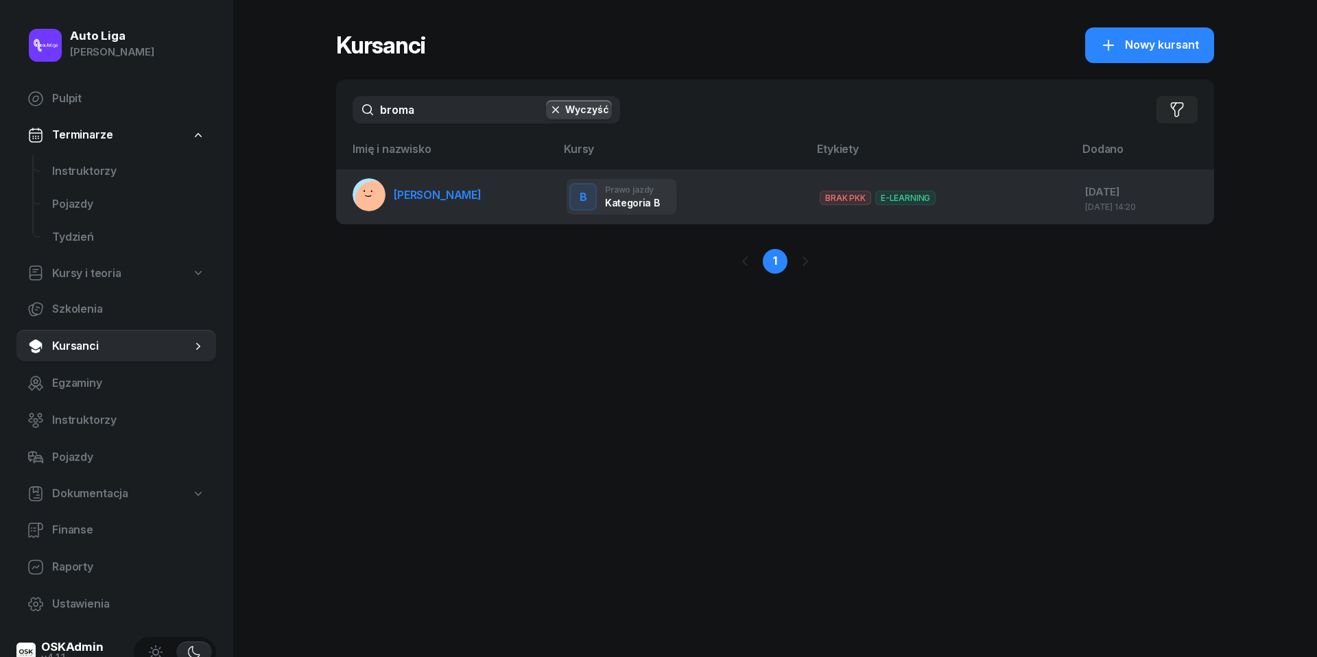
type input "broma"
click at [440, 191] on span "[PERSON_NAME]" at bounding box center [438, 195] width 88 height 14
